Goal: Check status: Check status

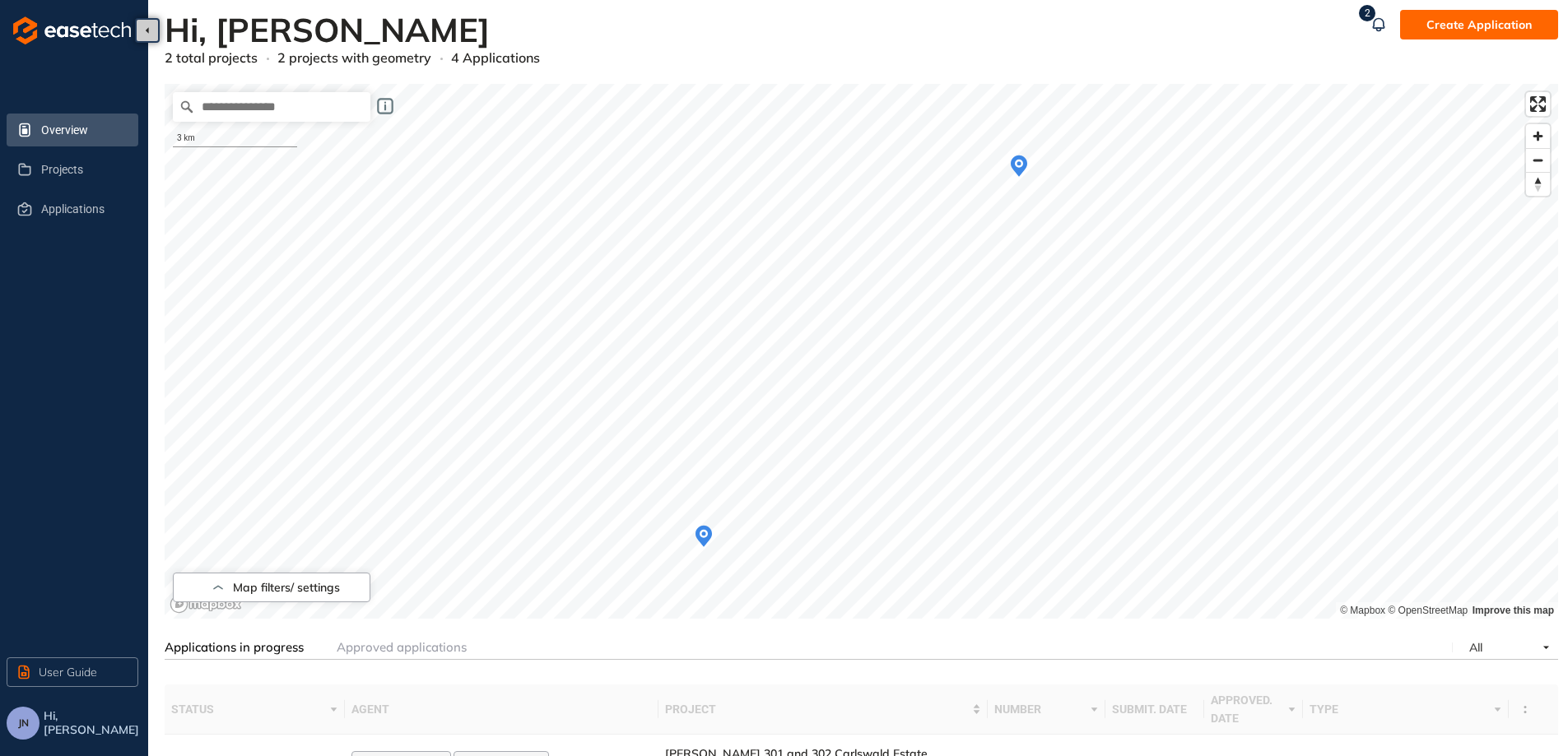
click at [1021, 168] on icon "Map marker" at bounding box center [1019, 166] width 17 height 22
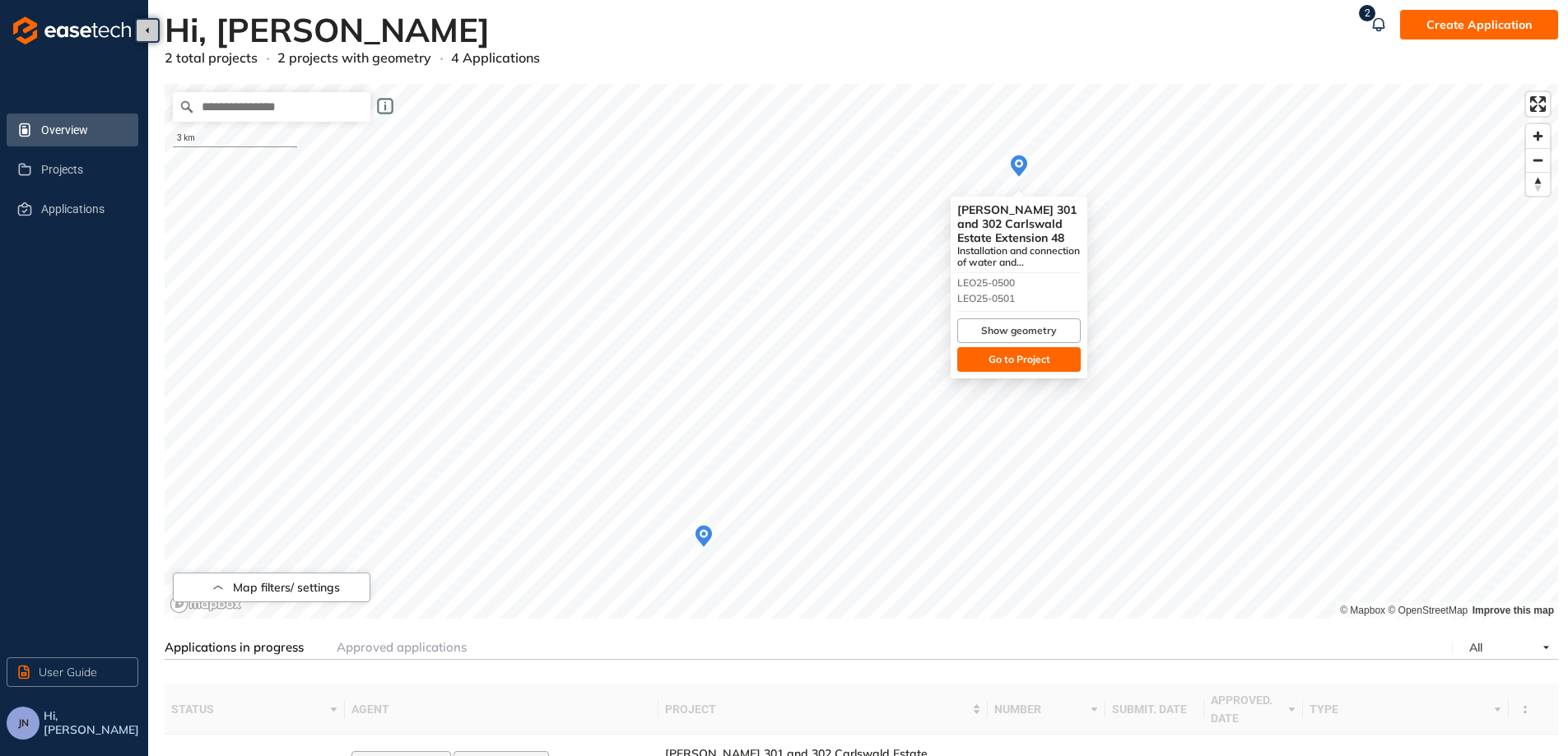
click at [1000, 366] on span "Go to Project" at bounding box center [1019, 359] width 62 height 16
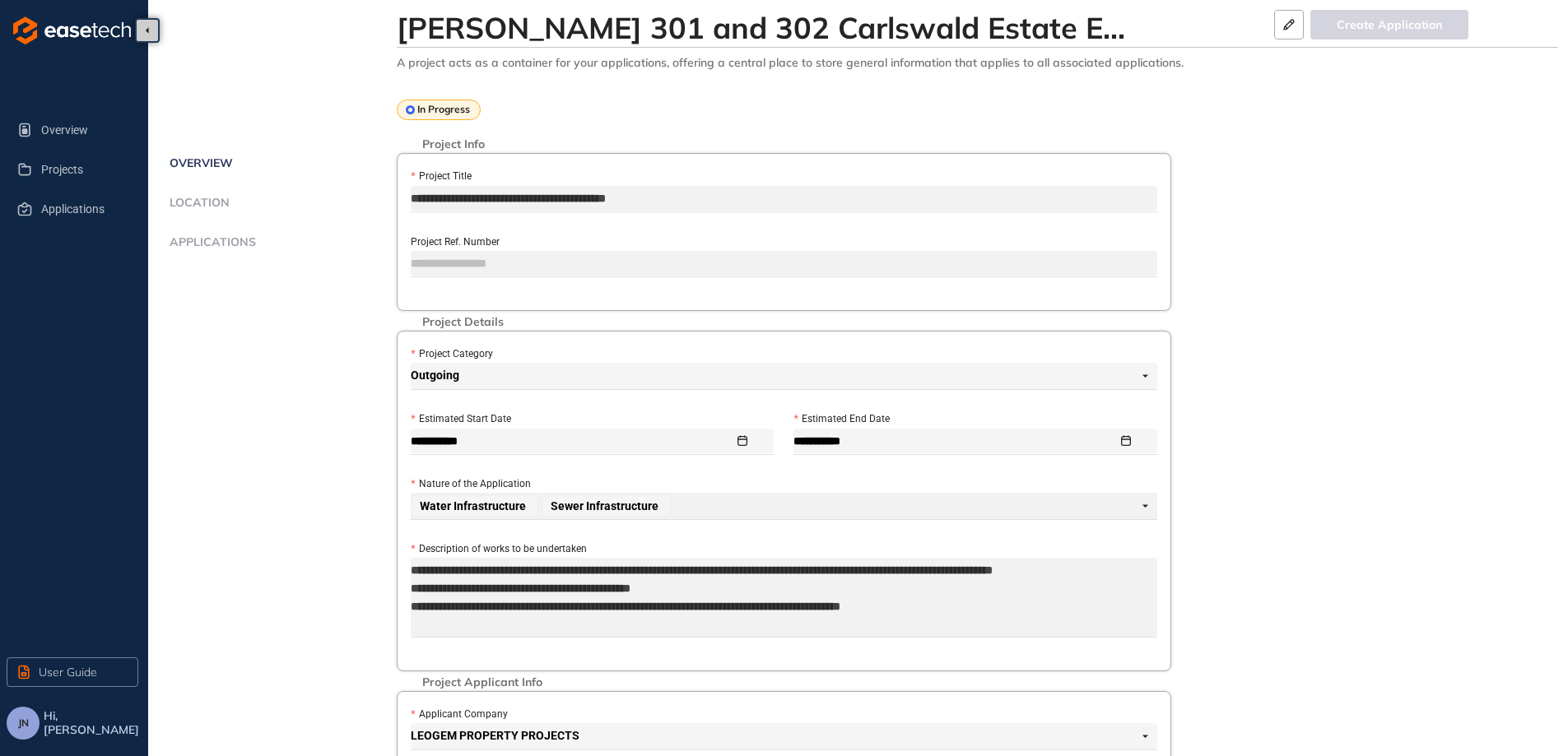
click at [268, 236] on div "Applications" at bounding box center [274, 242] width 219 height 14
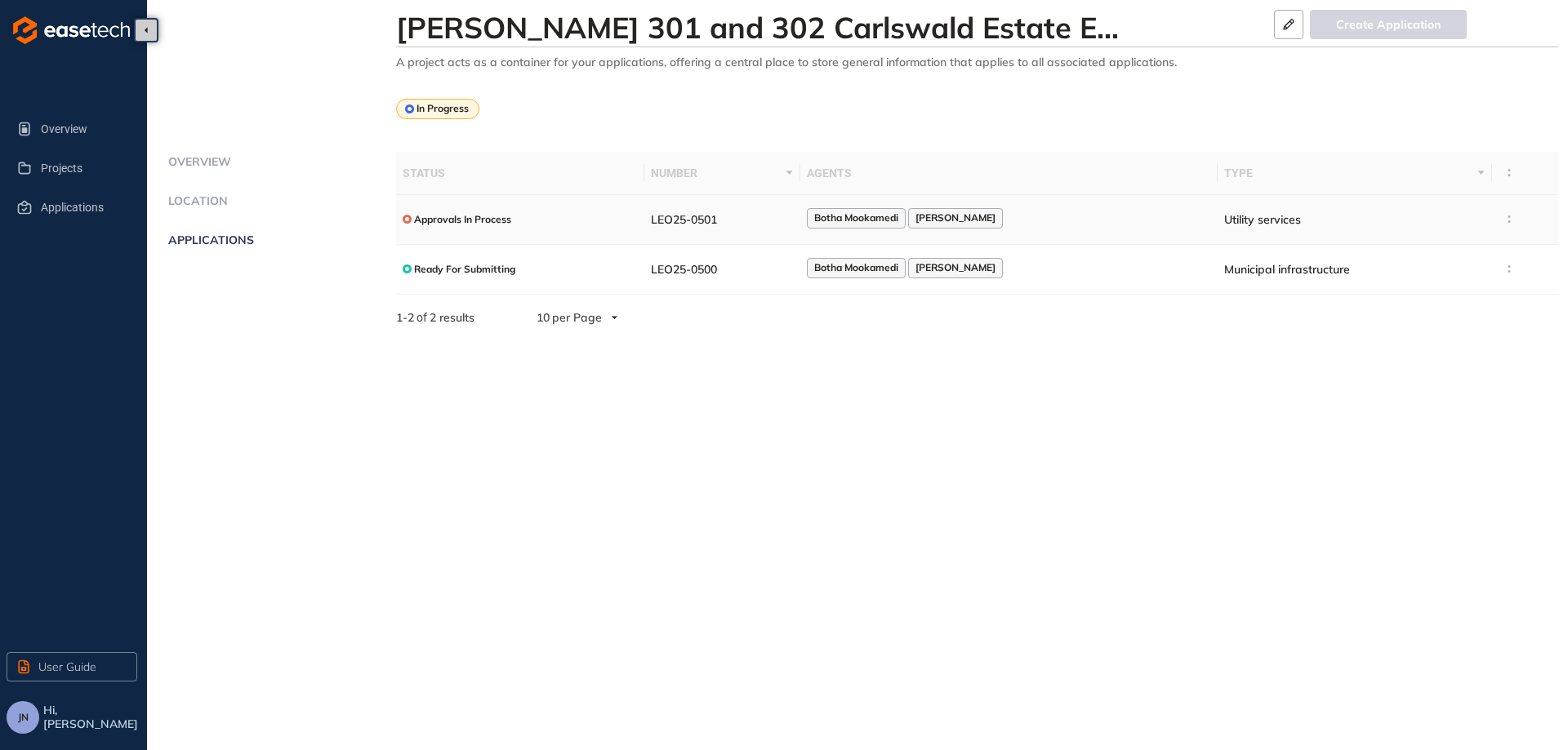
click at [1102, 216] on div "Botha Mookamedi [PERSON_NAME]" at bounding box center [1008, 219] width 404 height 22
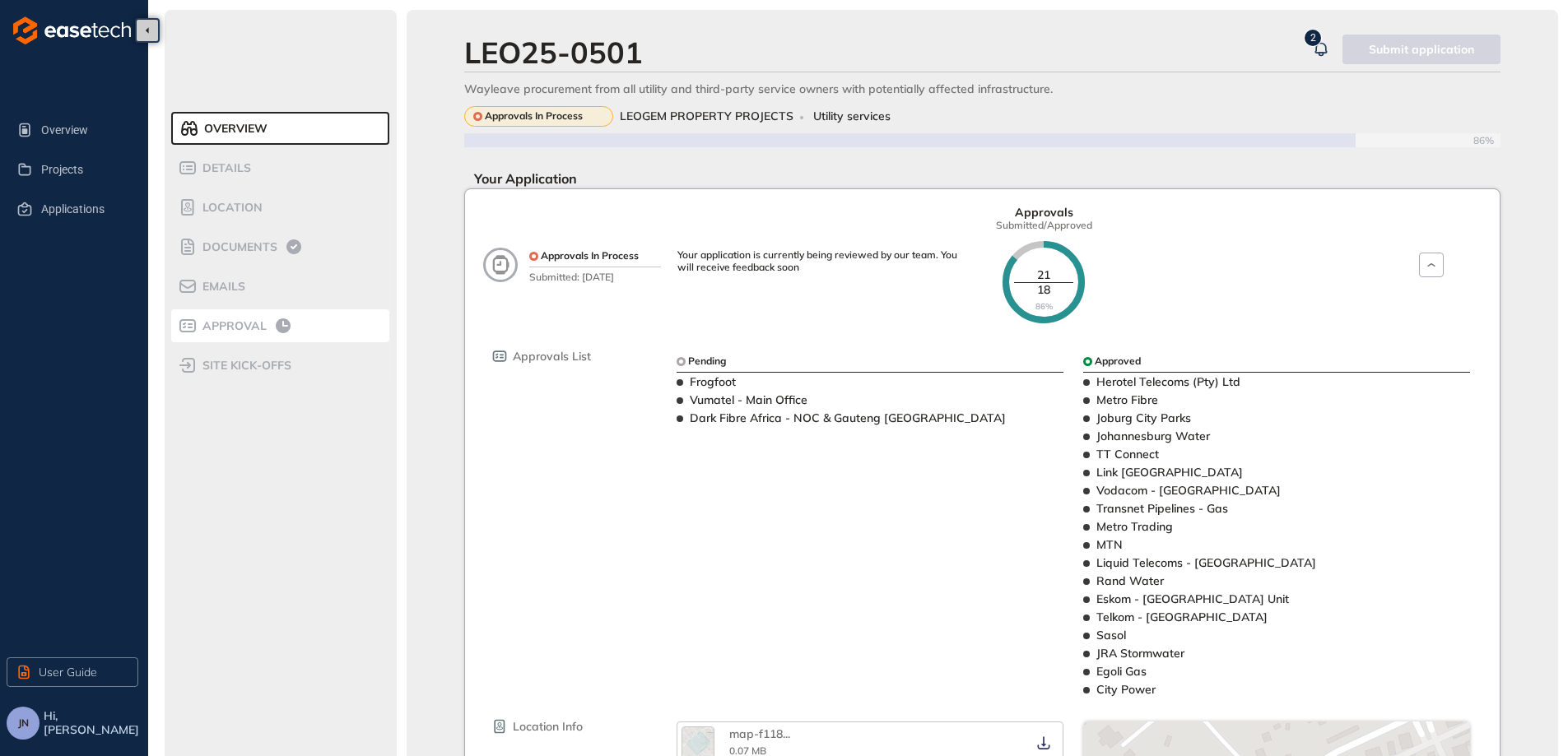
click at [282, 318] on icon at bounding box center [283, 326] width 20 height 20
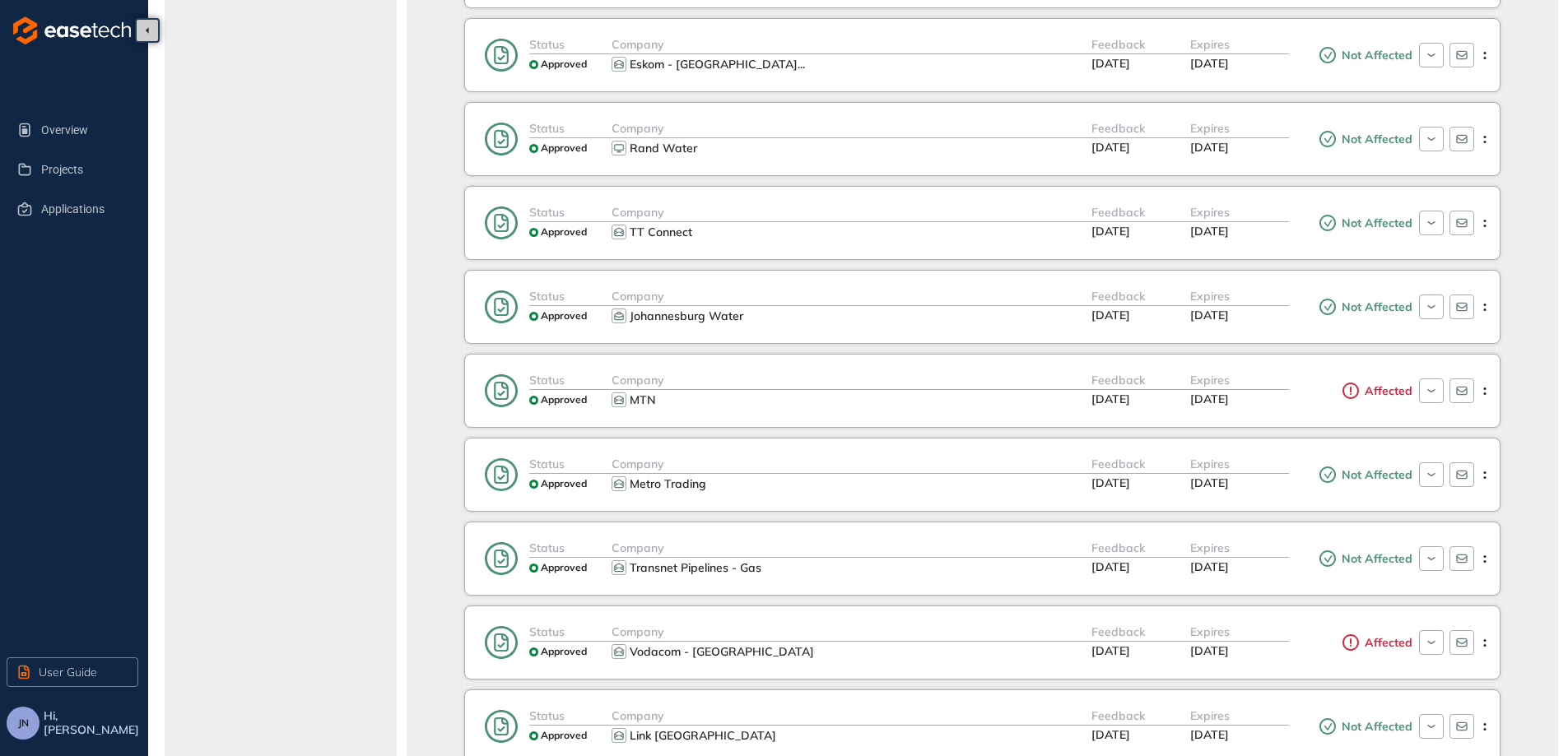
scroll to position [741, 0]
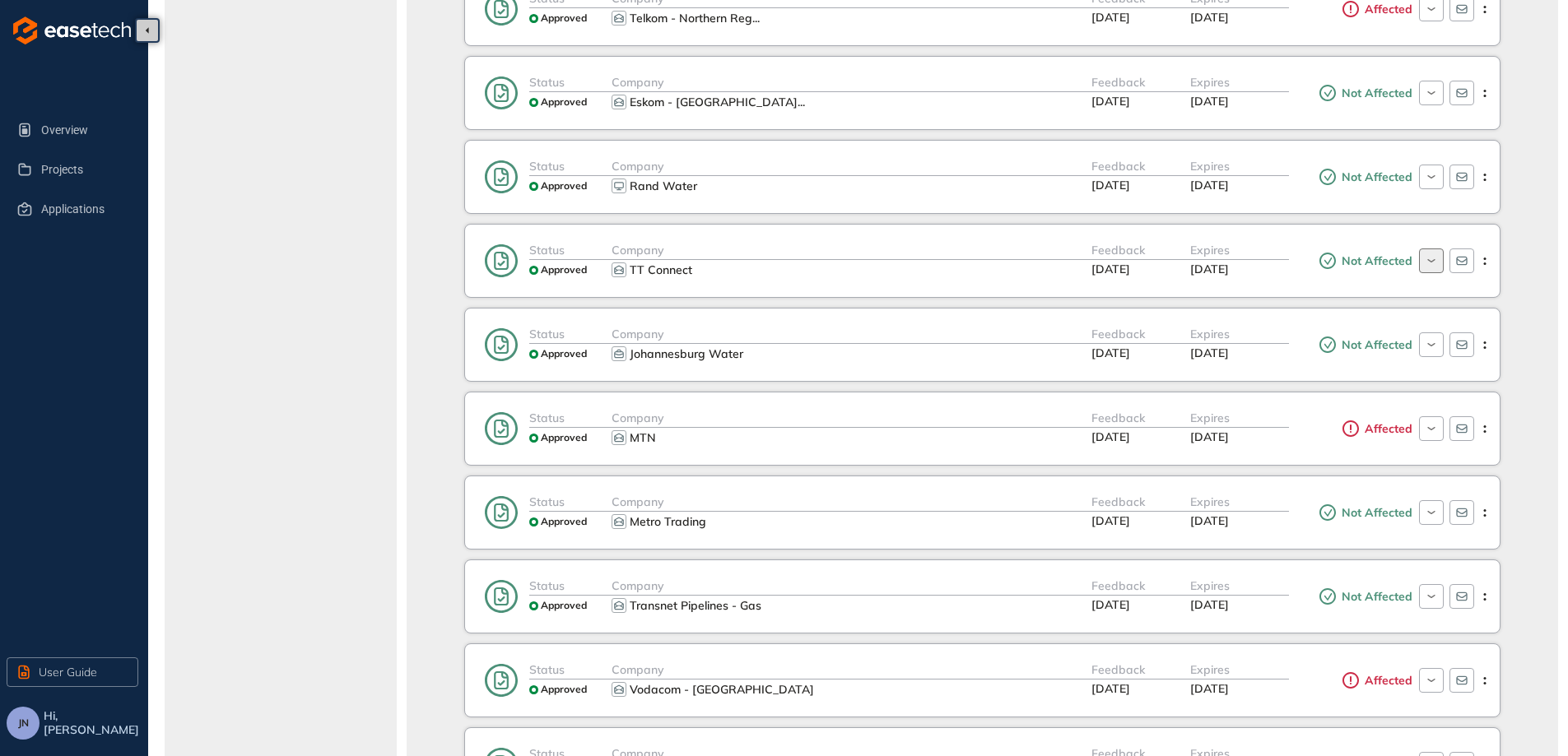
click at [1428, 259] on icon "button" at bounding box center [1430, 261] width 7 height 4
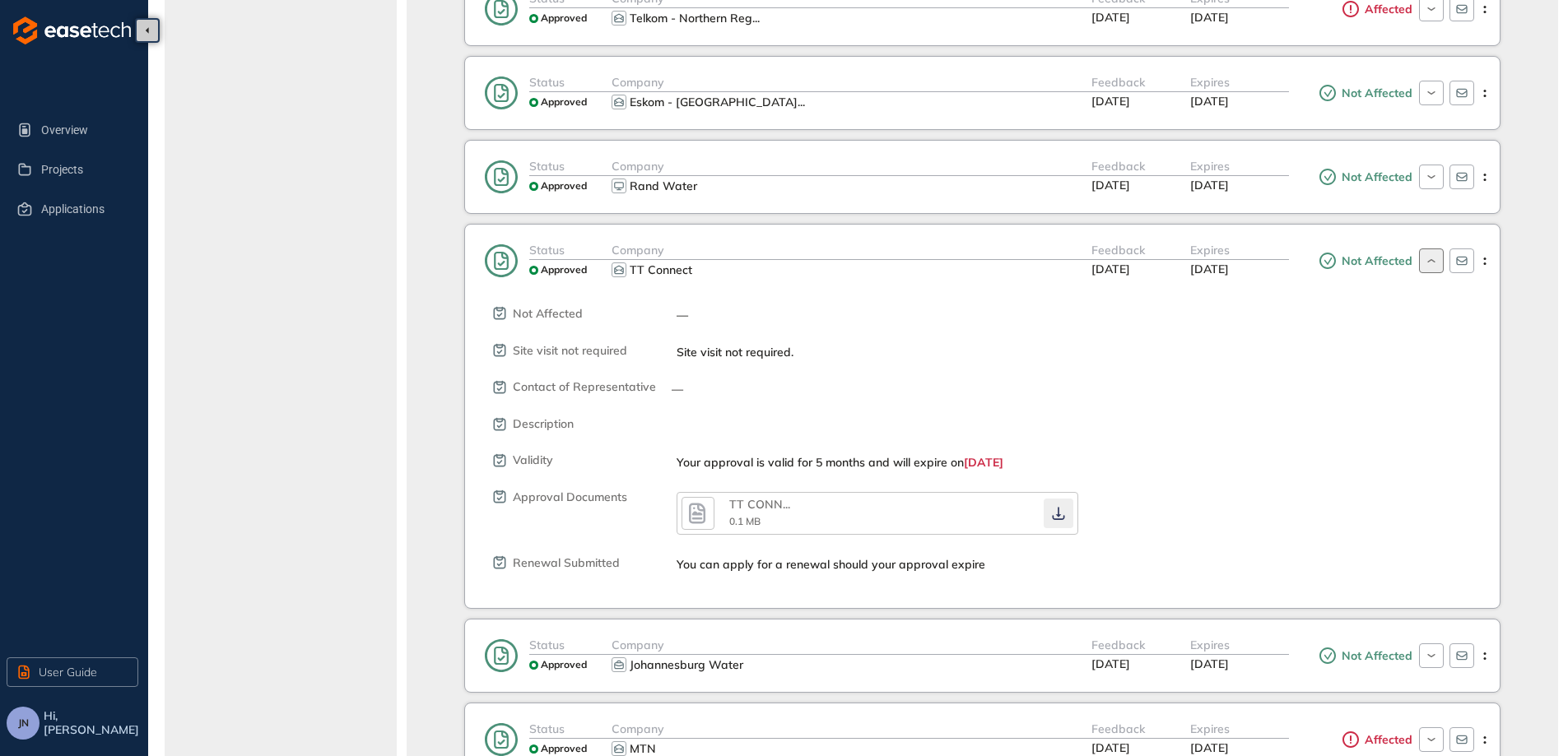
click at [1060, 510] on icon "button" at bounding box center [1058, 514] width 17 height 13
click at [1437, 266] on icon "button" at bounding box center [1430, 261] width 16 height 13
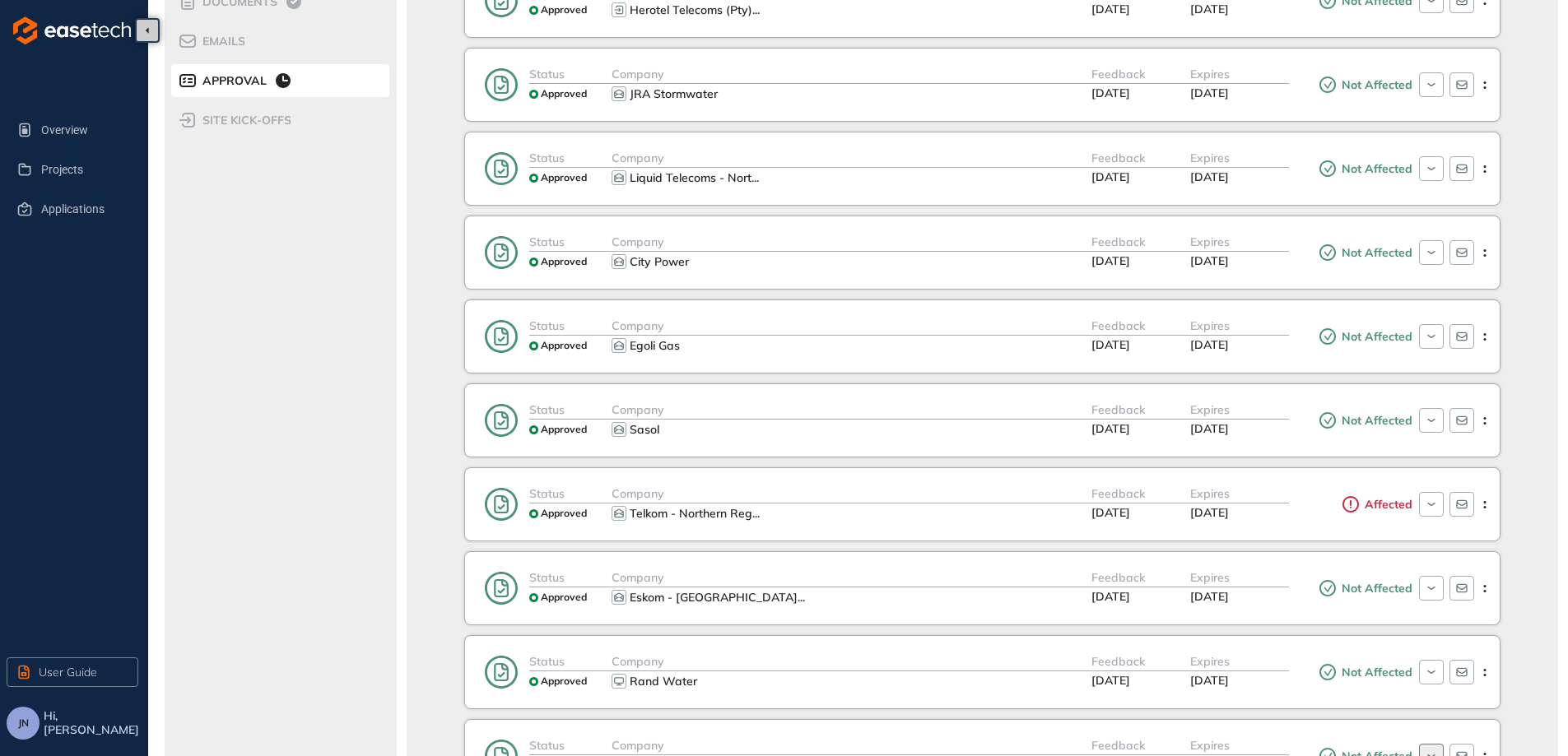
scroll to position [247, 0]
